Goal: Task Accomplishment & Management: Use online tool/utility

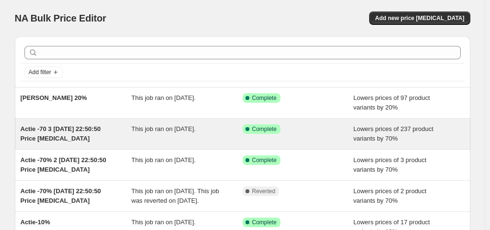
click at [46, 133] on div "Actie -70 3 17 sep 2025, 22:50:50 Price change job" at bounding box center [76, 134] width 111 height 19
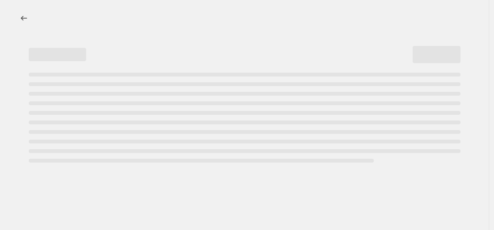
select select "percentage"
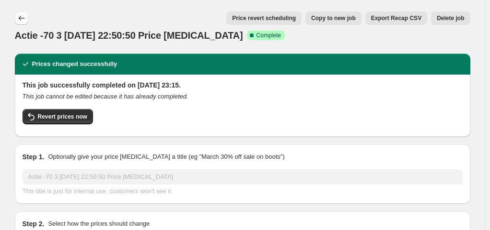
select select "tag"
click at [25, 20] on icon "Price change jobs" at bounding box center [22, 18] width 10 height 10
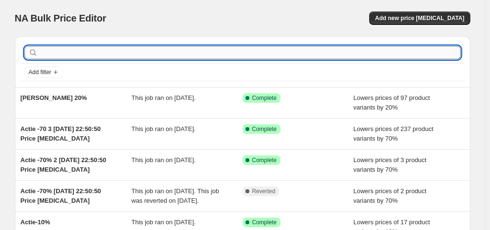
click at [173, 58] on input "text" at bounding box center [250, 52] width 421 height 13
type input "nylah"
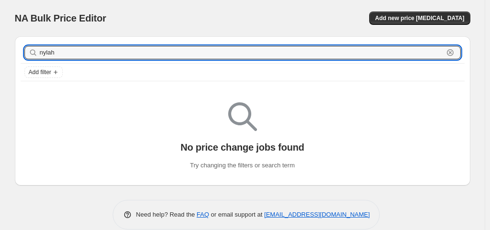
click at [173, 58] on input "nylah" at bounding box center [241, 52] width 403 height 13
